Goal: Task Accomplishment & Management: Manage account settings

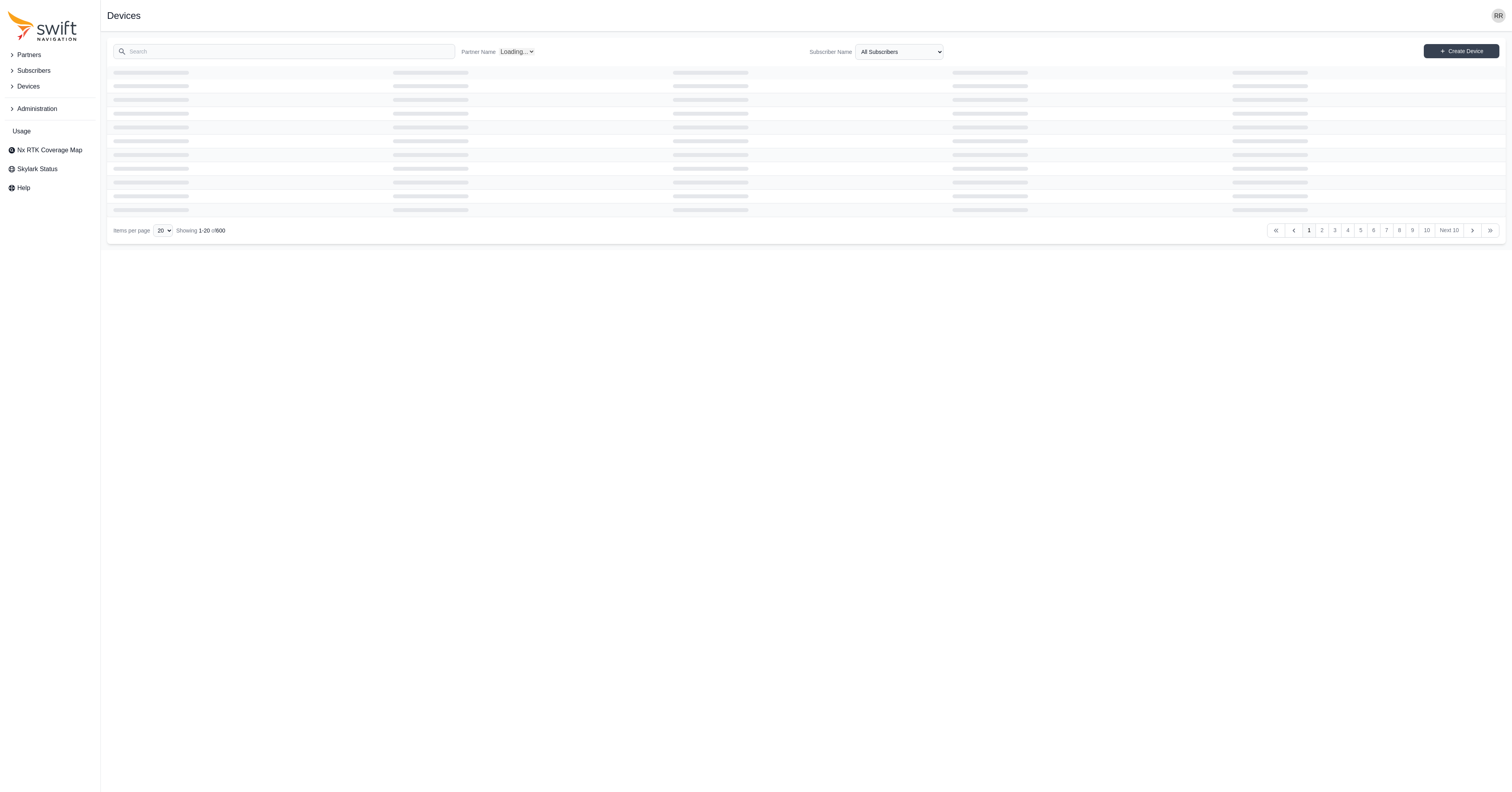
click at [12, 109] on icon "Sidenav" at bounding box center [12, 109] width 2 height 4
click at [27, 174] on span "Users" at bounding box center [22, 177] width 29 height 9
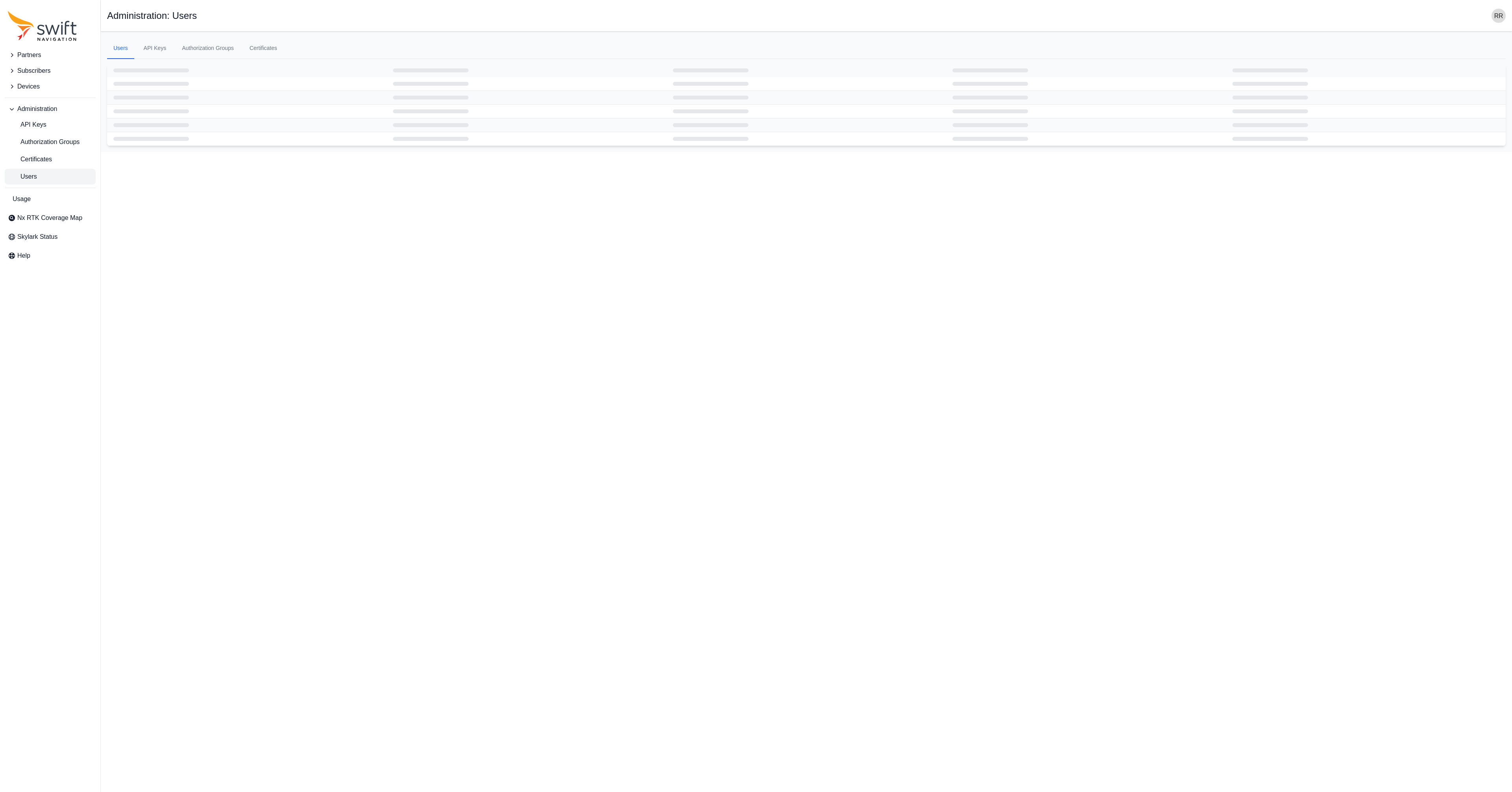
select select "ab3272ce-40d0-4c94-a524-96a758ab755c"
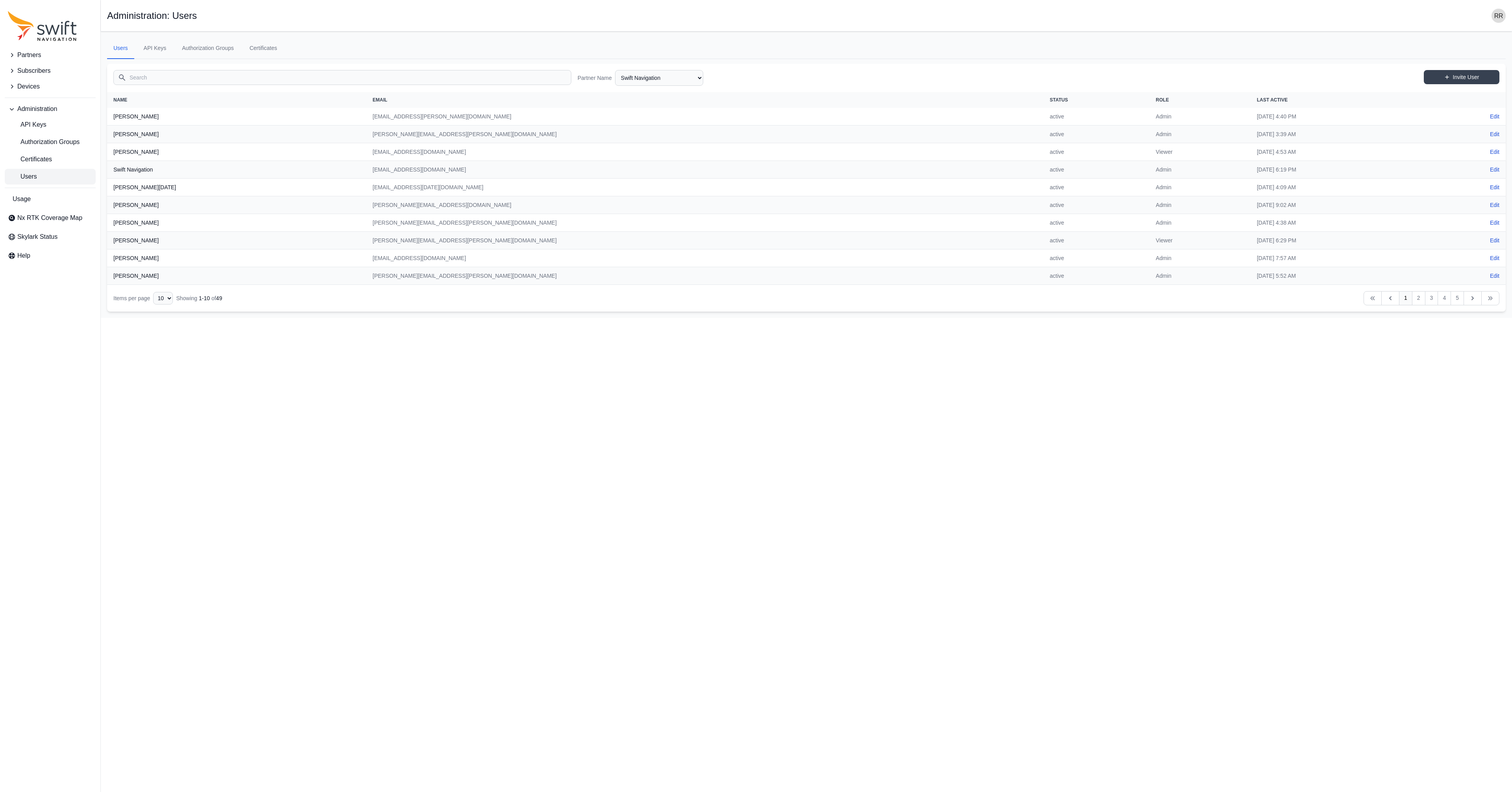
click at [27, 174] on span "Users" at bounding box center [22, 177] width 29 height 9
click at [153, 292] on select "10 15 20 25 50" at bounding box center [163, 298] width 20 height 12
select select "50"
click option "50" at bounding box center [0, 0] width 0 height 0
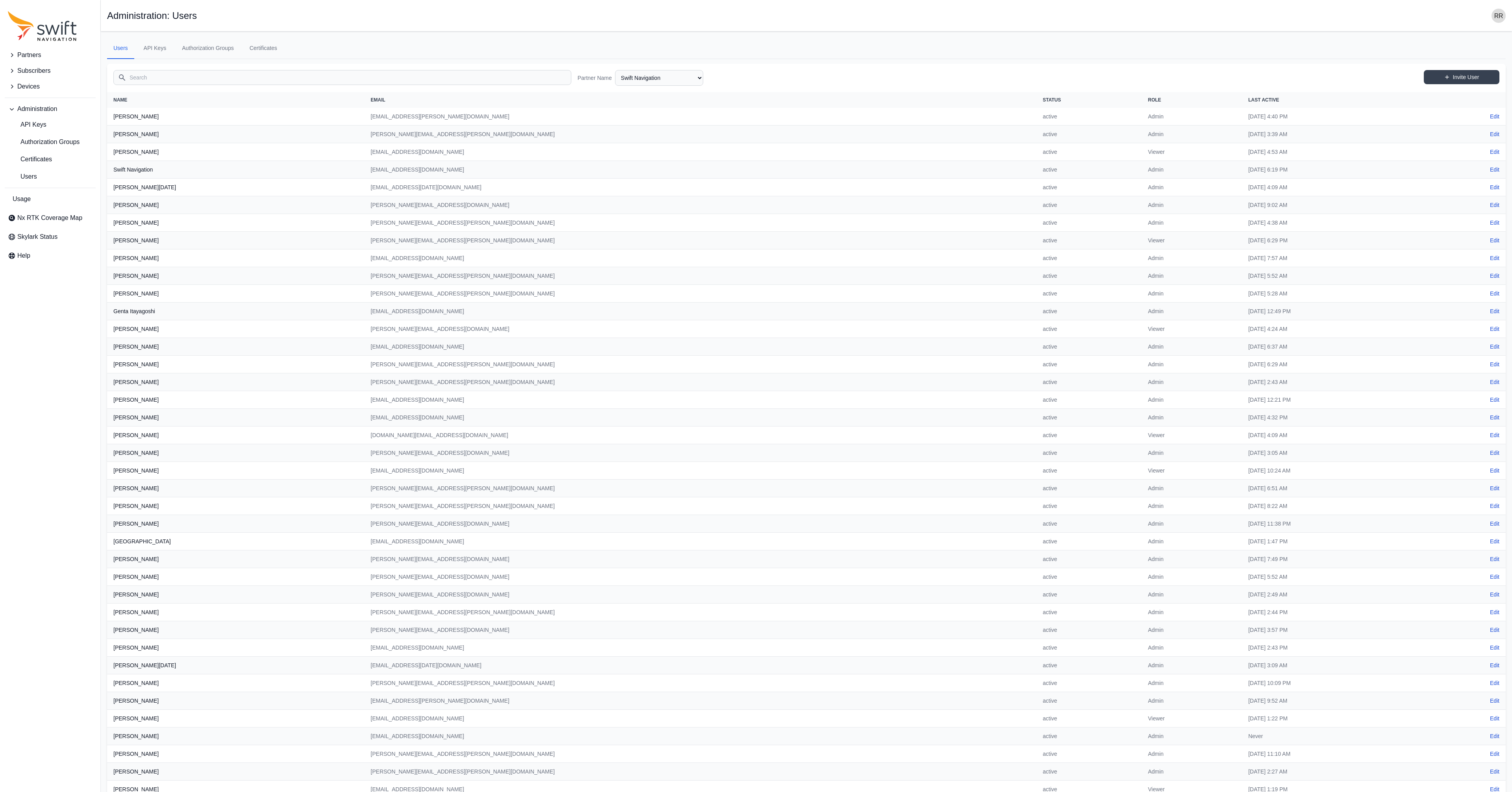
click at [1494, 17] on img "button" at bounding box center [1499, 16] width 14 height 14
click at [1459, 83] on link "Sign out" at bounding box center [1468, 89] width 88 height 14
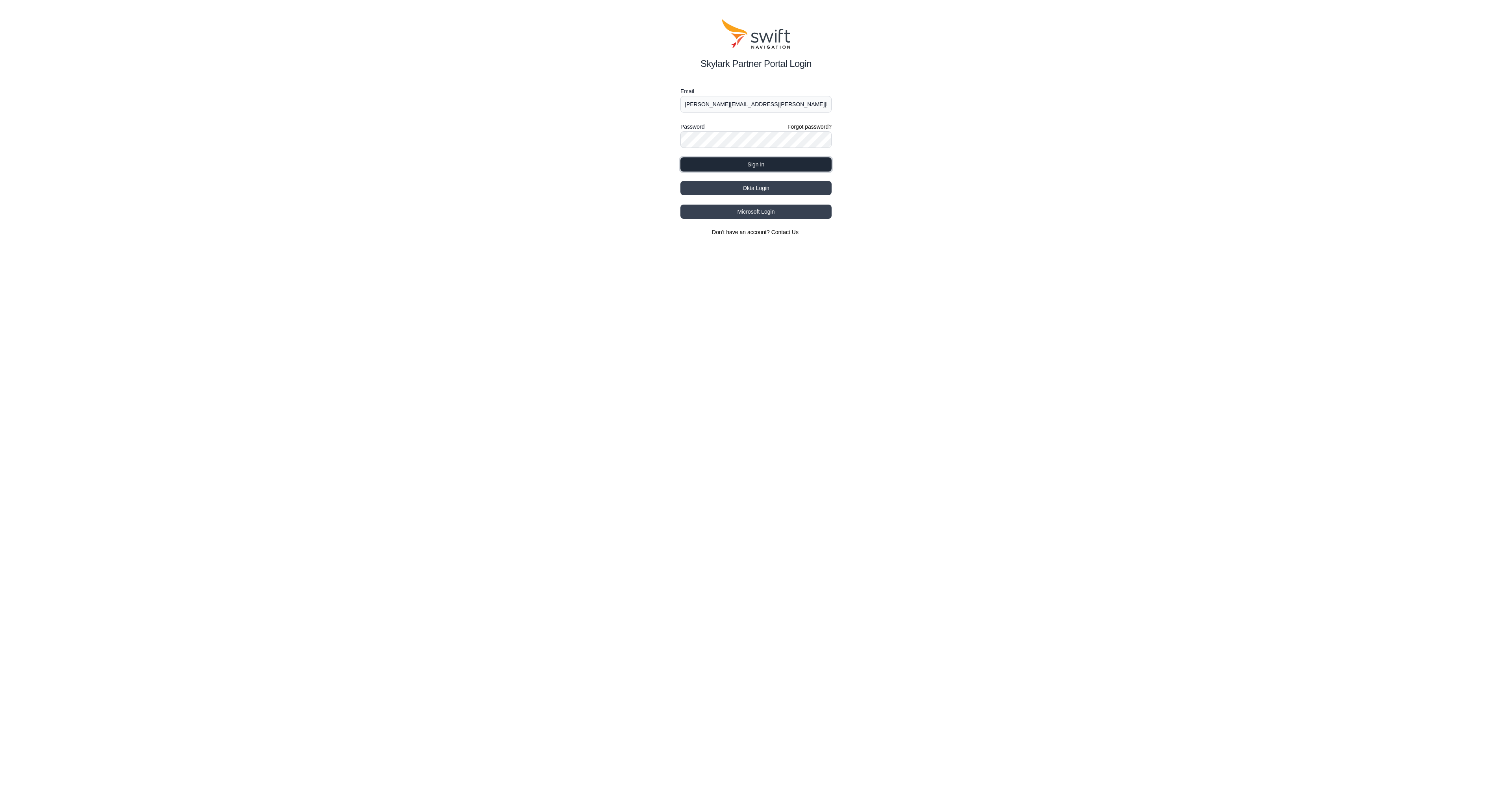
click at [748, 162] on button "Sign in" at bounding box center [756, 164] width 151 height 14
